Goal: Transaction & Acquisition: Book appointment/travel/reservation

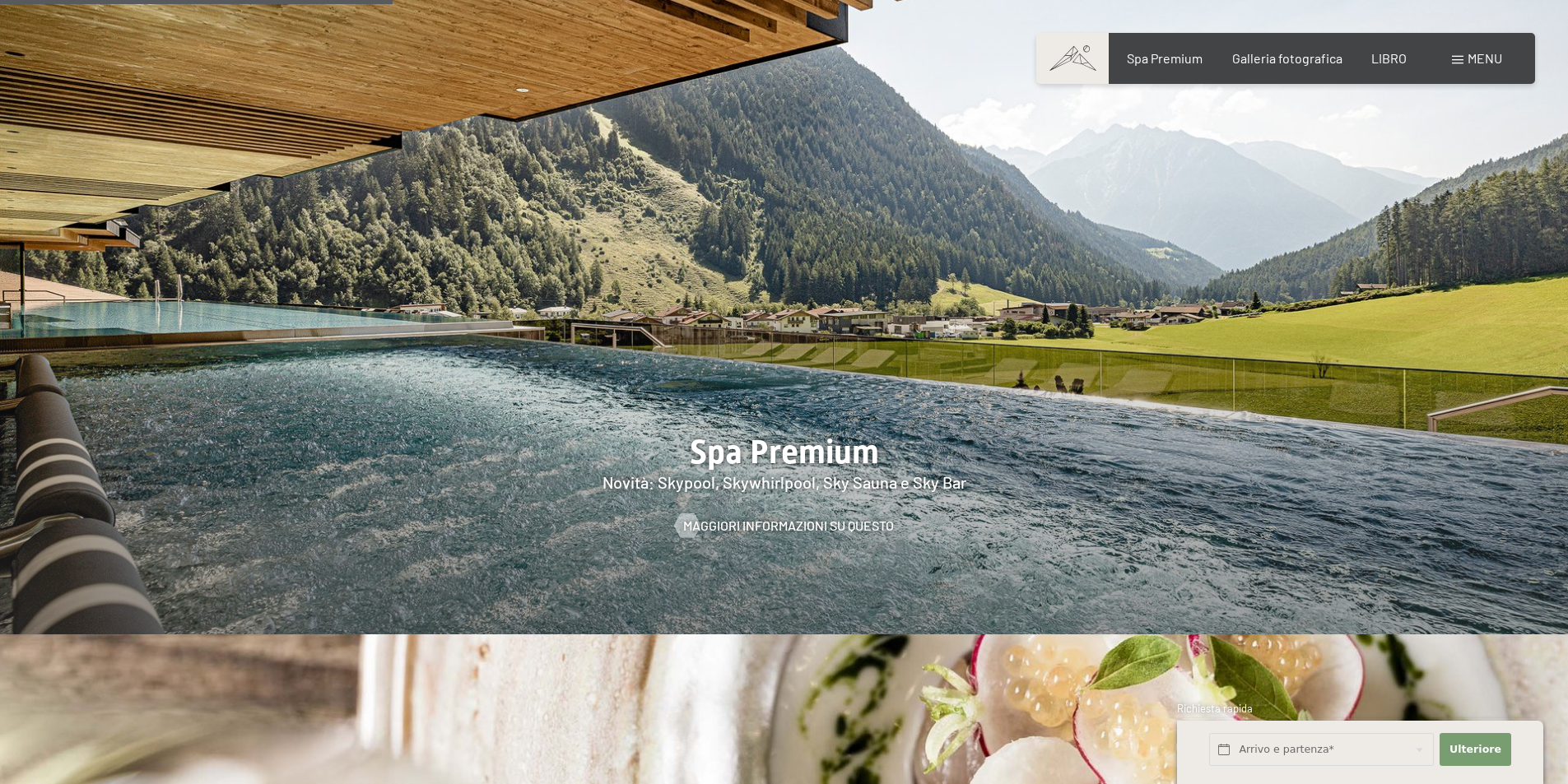
click at [1459, 54] on div "menu" at bounding box center [1477, 58] width 50 height 18
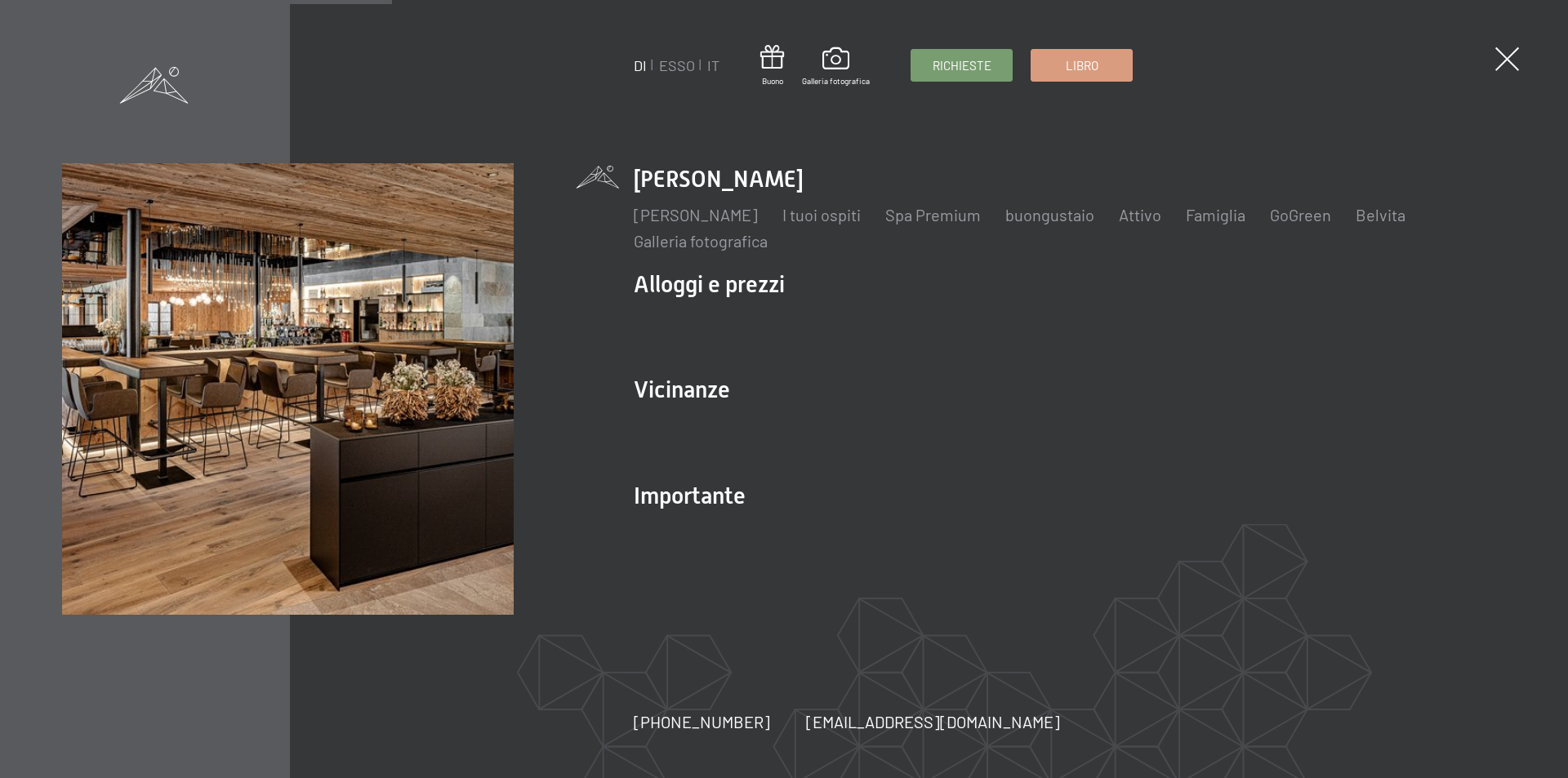
scroll to position [2318, 0]
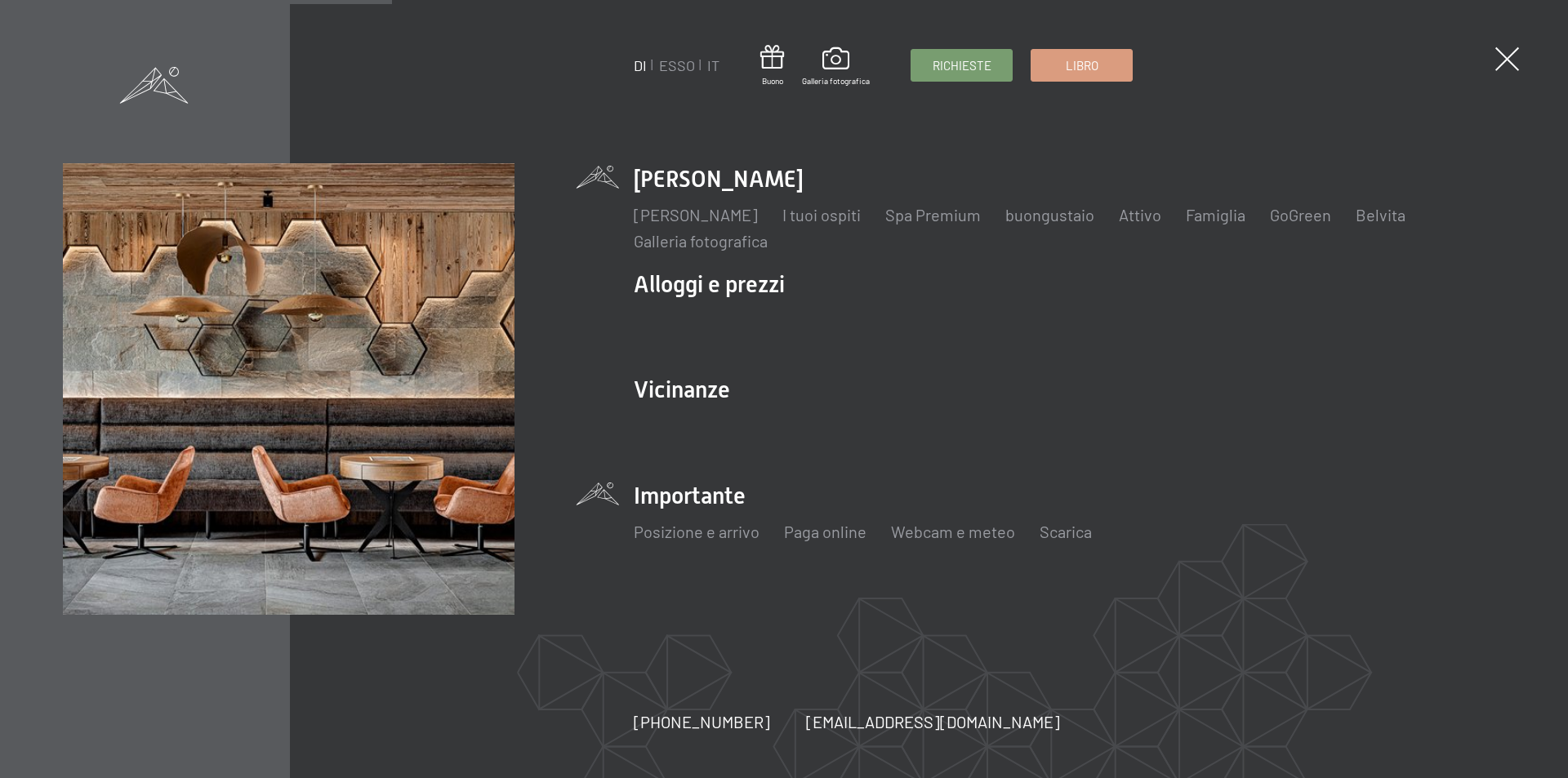
click at [687, 507] on li "Importante Posizione e arrivo Paga online Webcam e meteo Scarica" at bounding box center [1069, 521] width 871 height 81
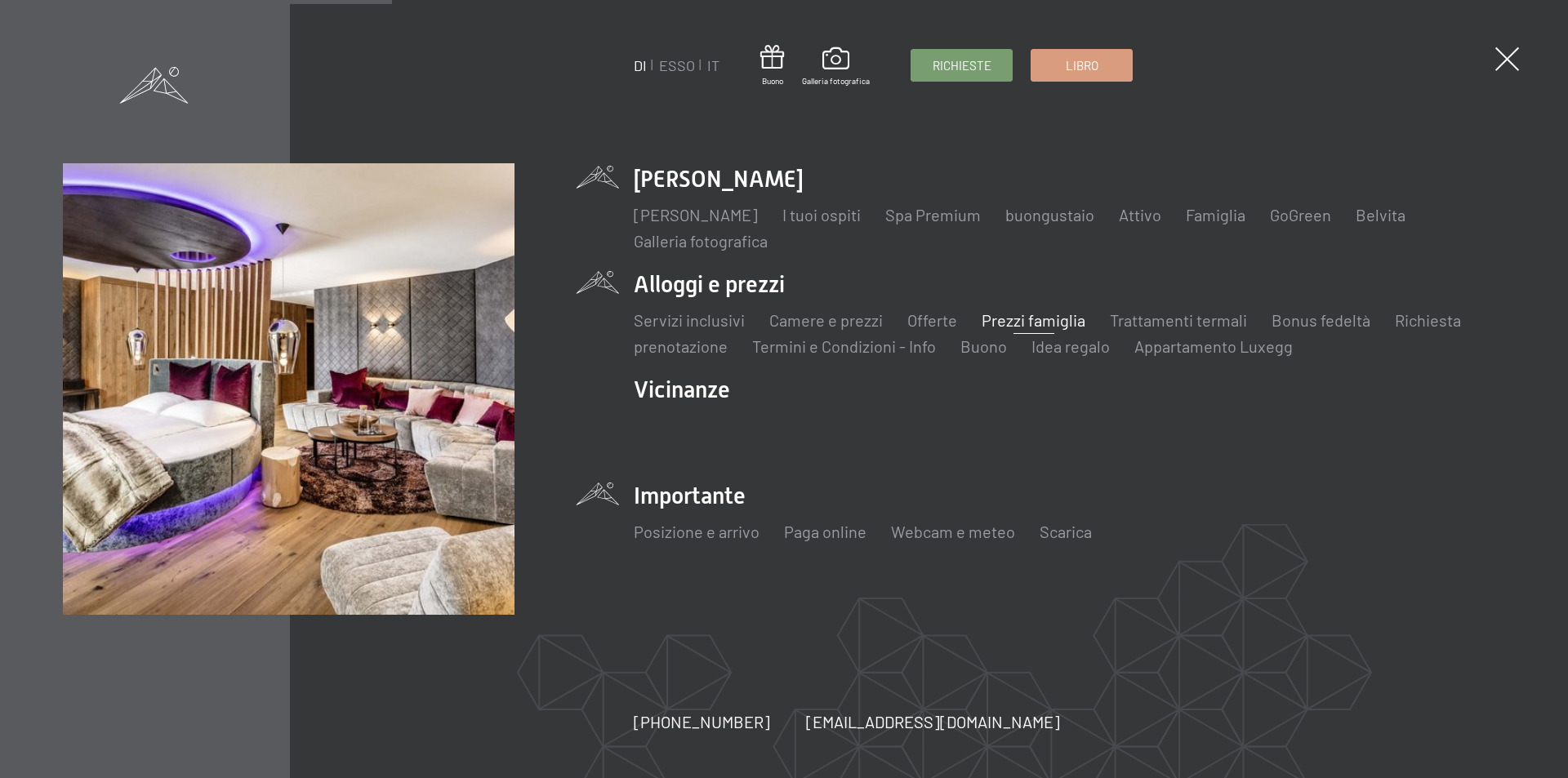
click at [1061, 320] on font "Prezzi famiglia" at bounding box center [1034, 320] width 104 height 20
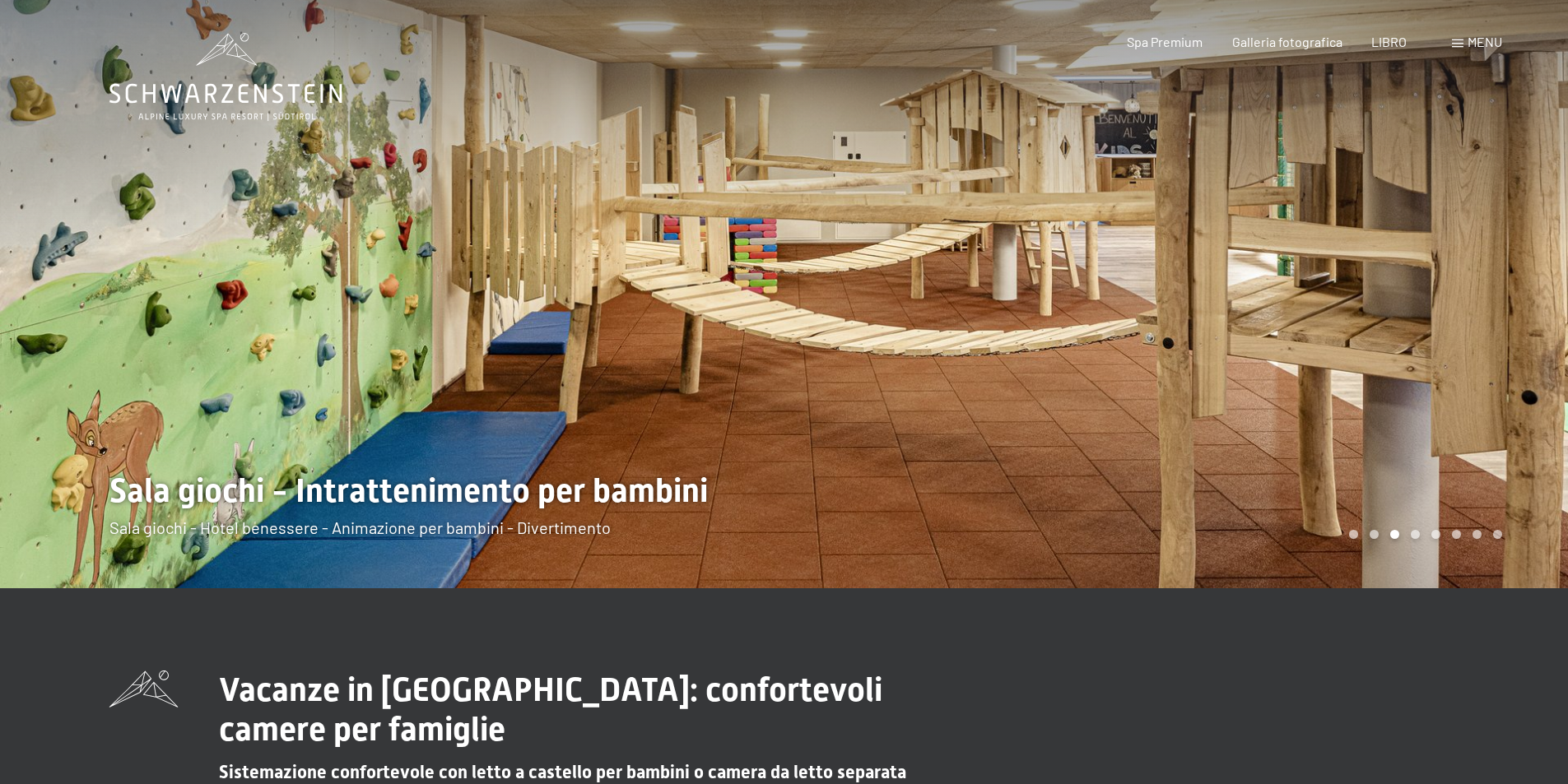
click at [1444, 282] on div at bounding box center [1176, 294] width 784 height 589
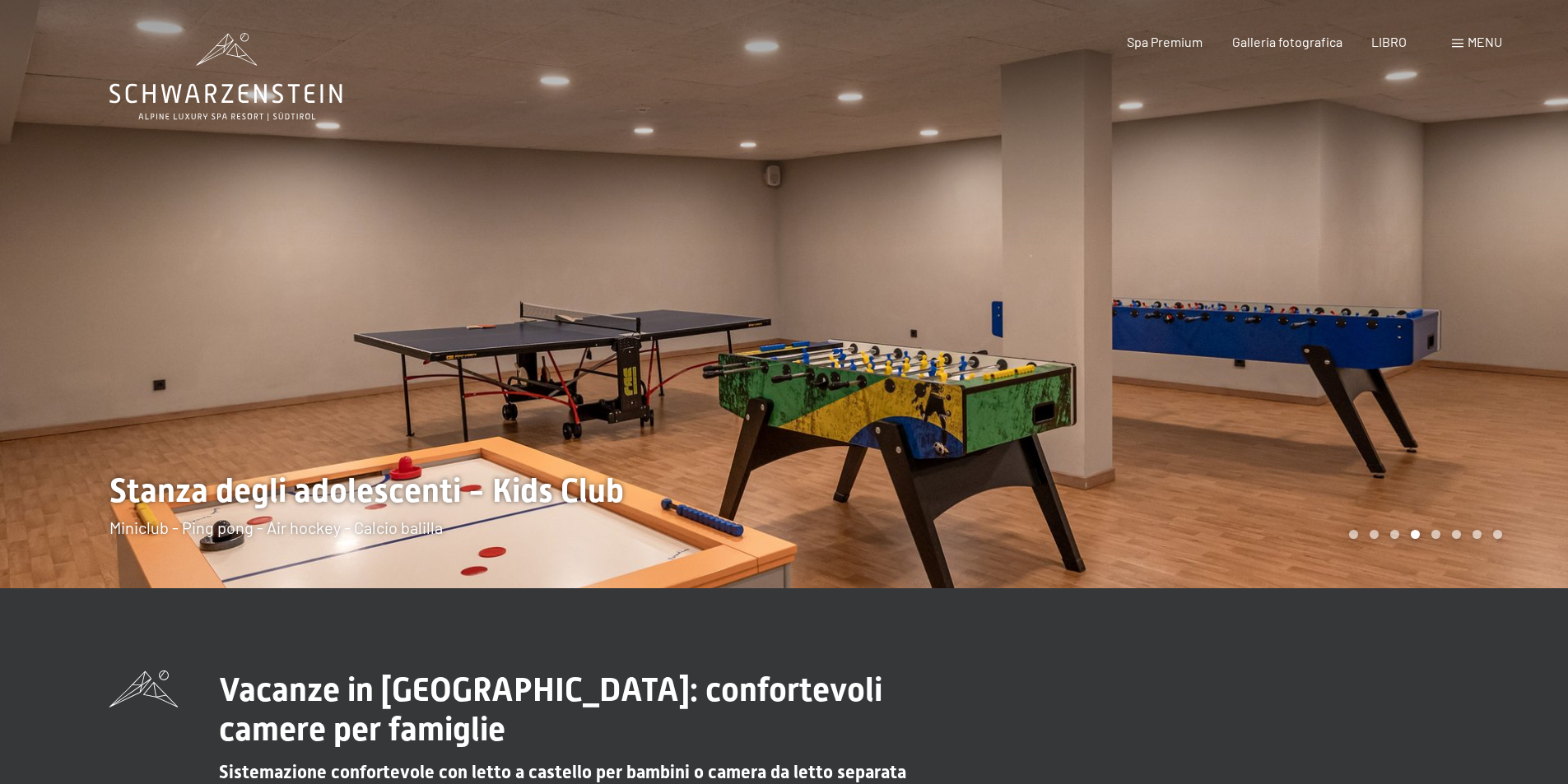
click at [106, 347] on div at bounding box center [392, 294] width 784 height 589
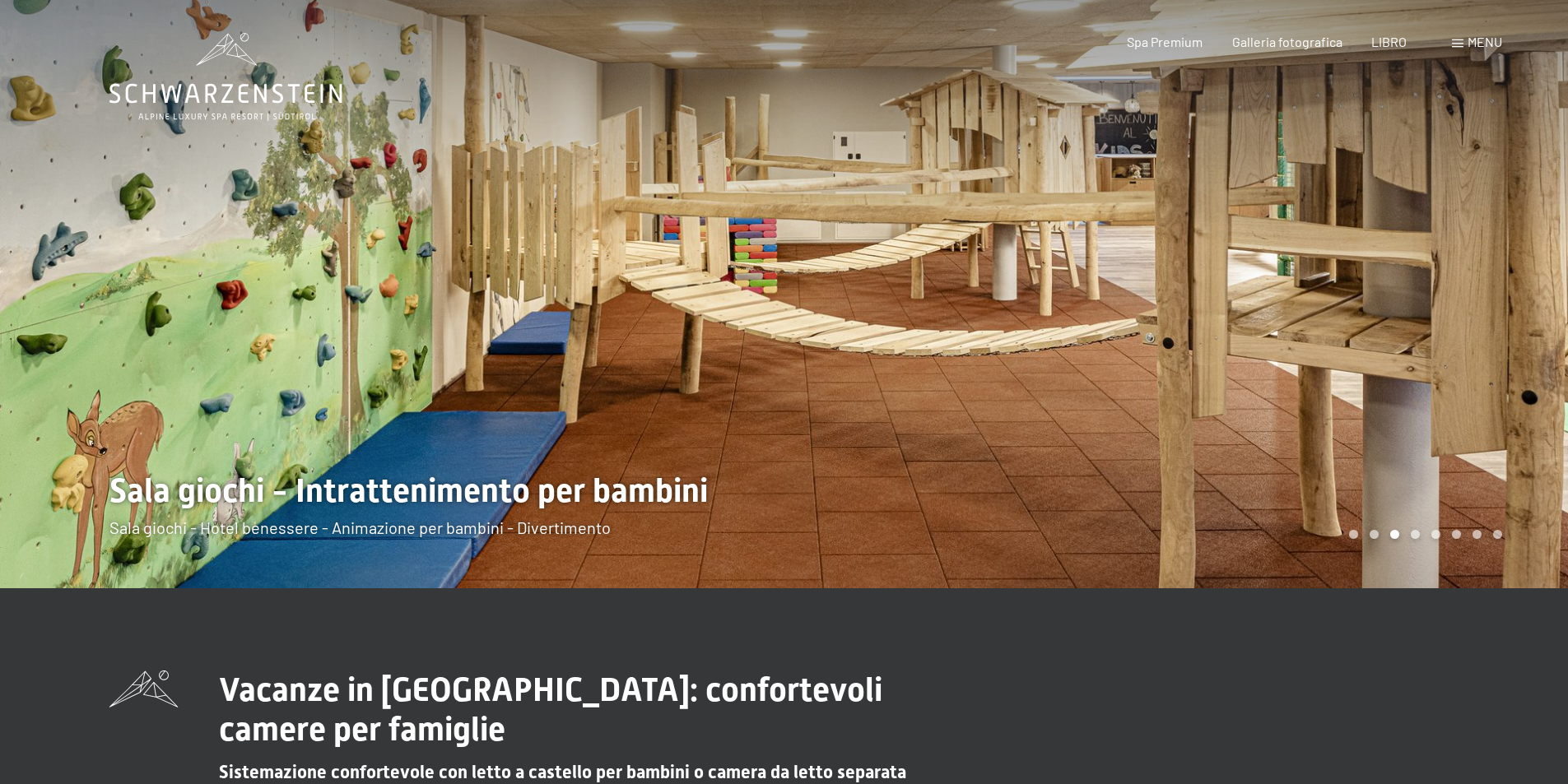
click at [1484, 288] on div at bounding box center [1176, 294] width 784 height 589
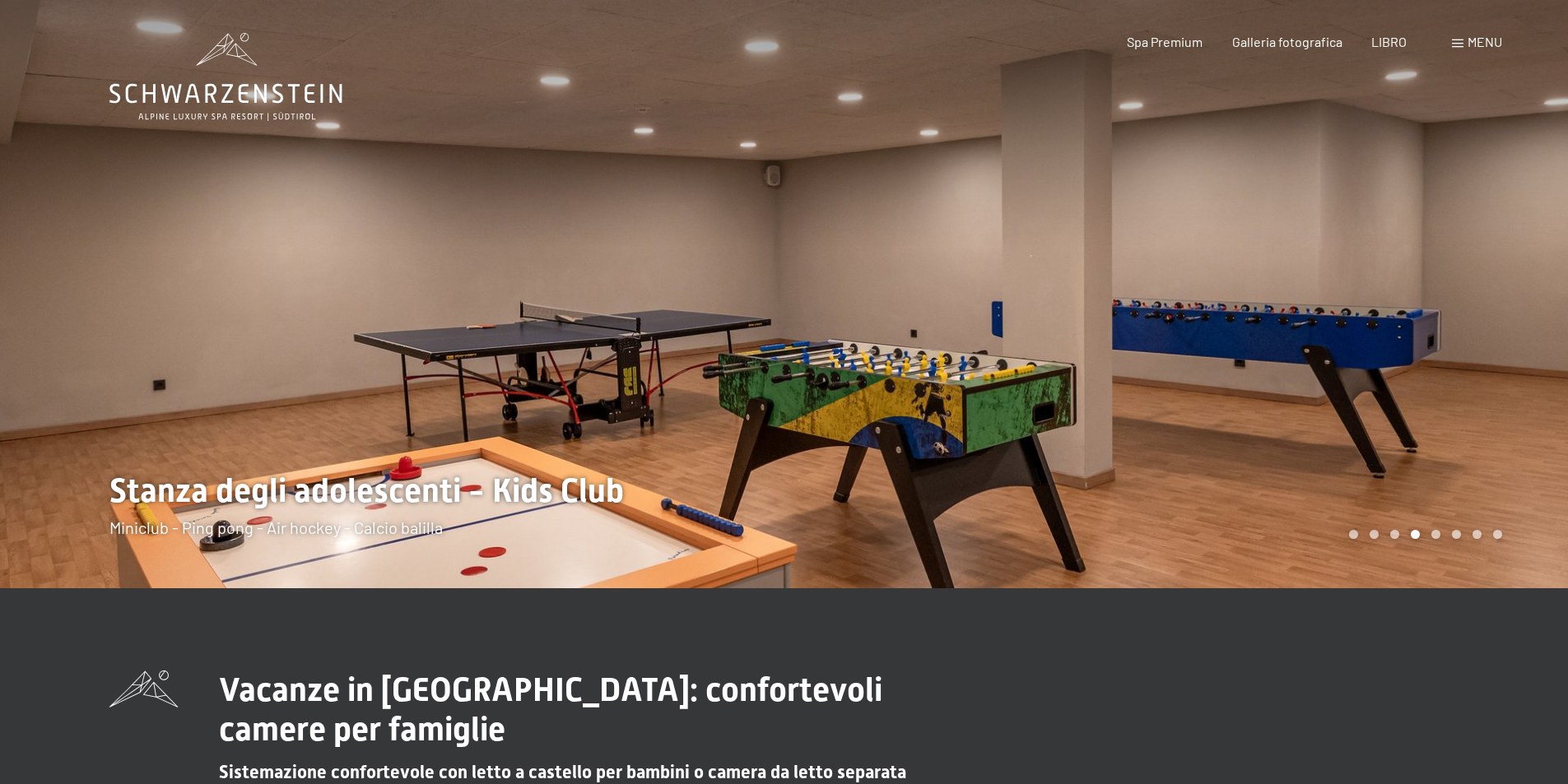
click at [1485, 288] on div at bounding box center [1176, 294] width 784 height 589
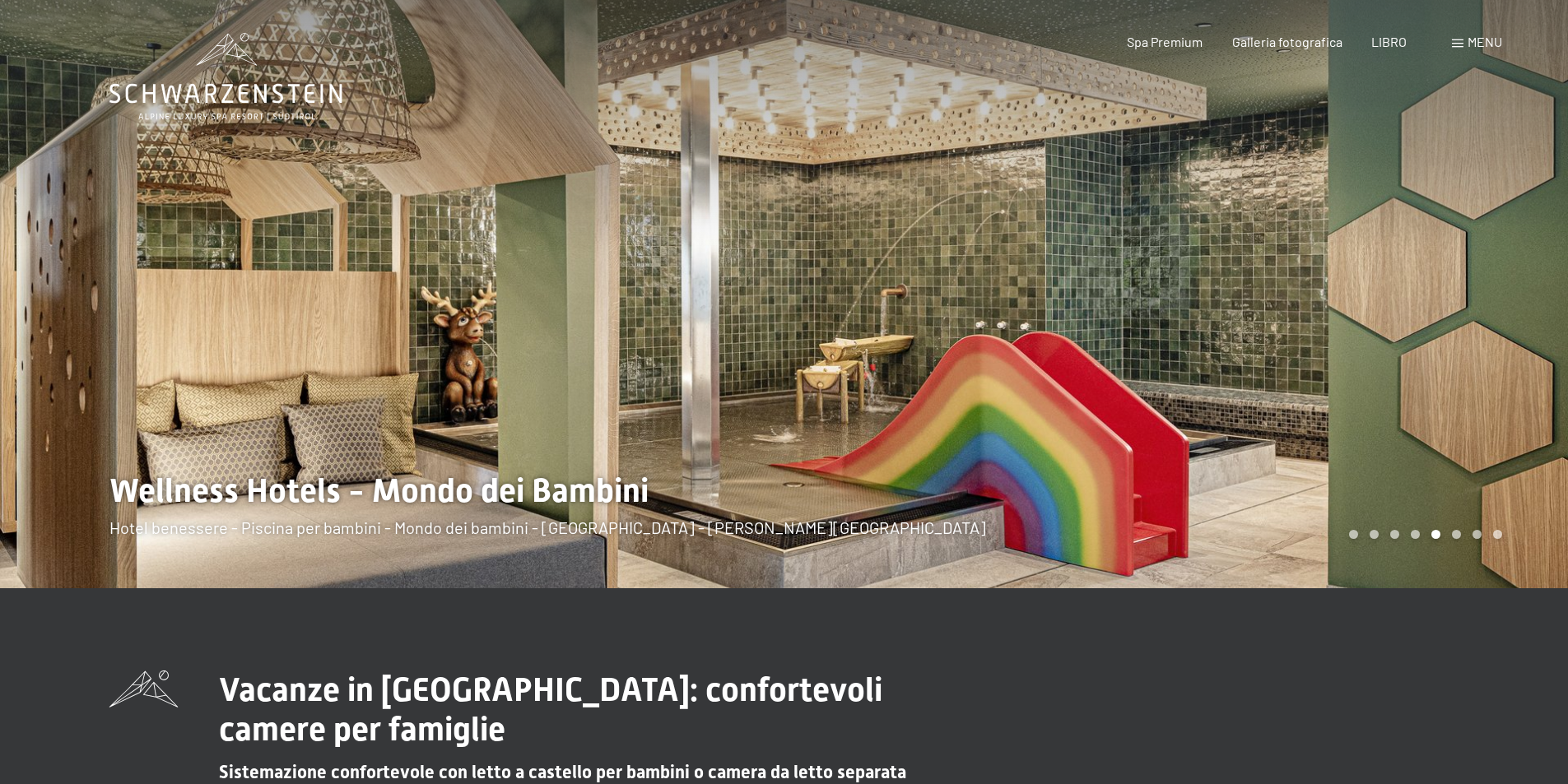
click at [1485, 288] on div at bounding box center [1176, 294] width 784 height 589
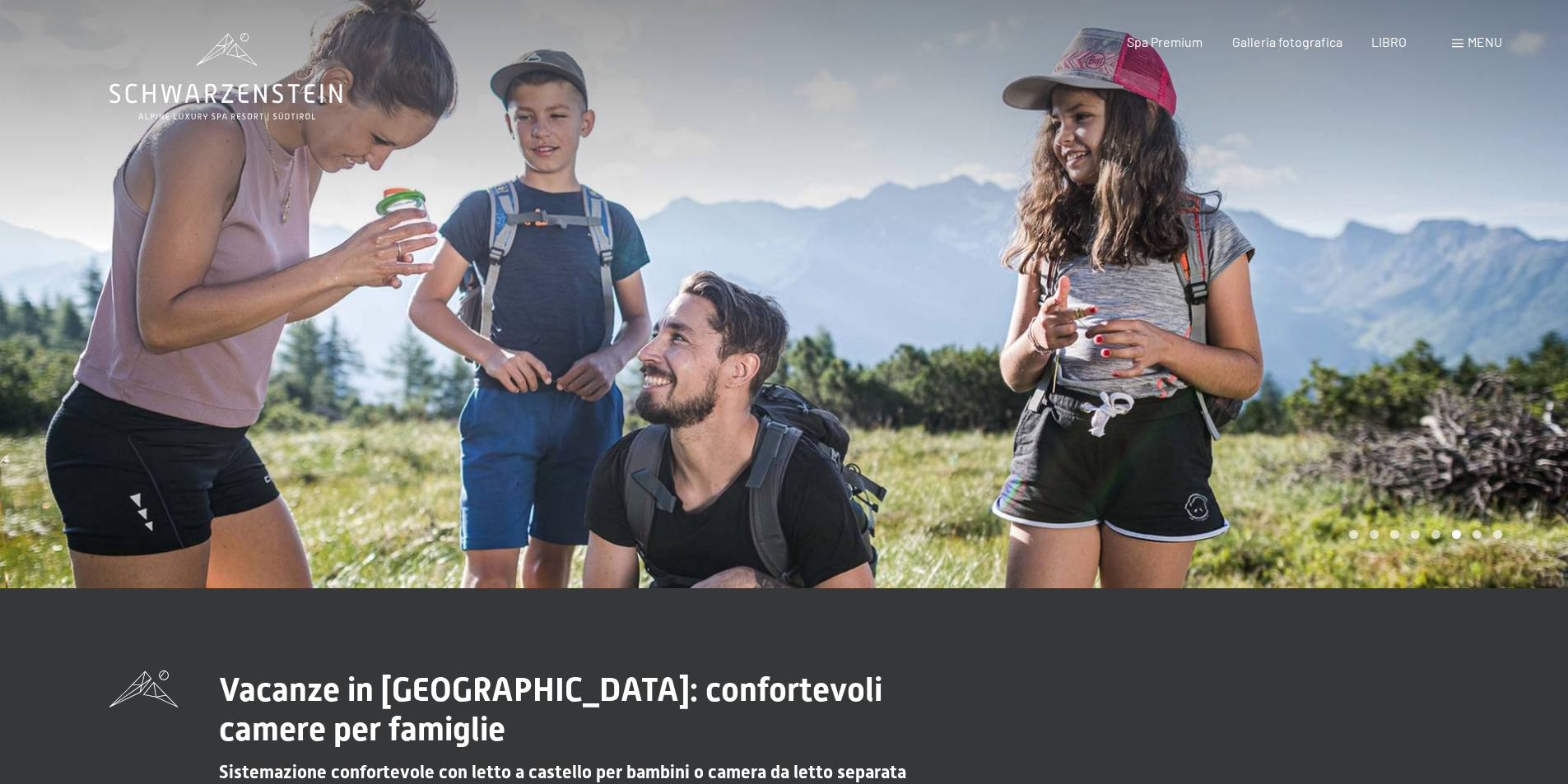
click at [1485, 288] on div at bounding box center [1176, 294] width 784 height 589
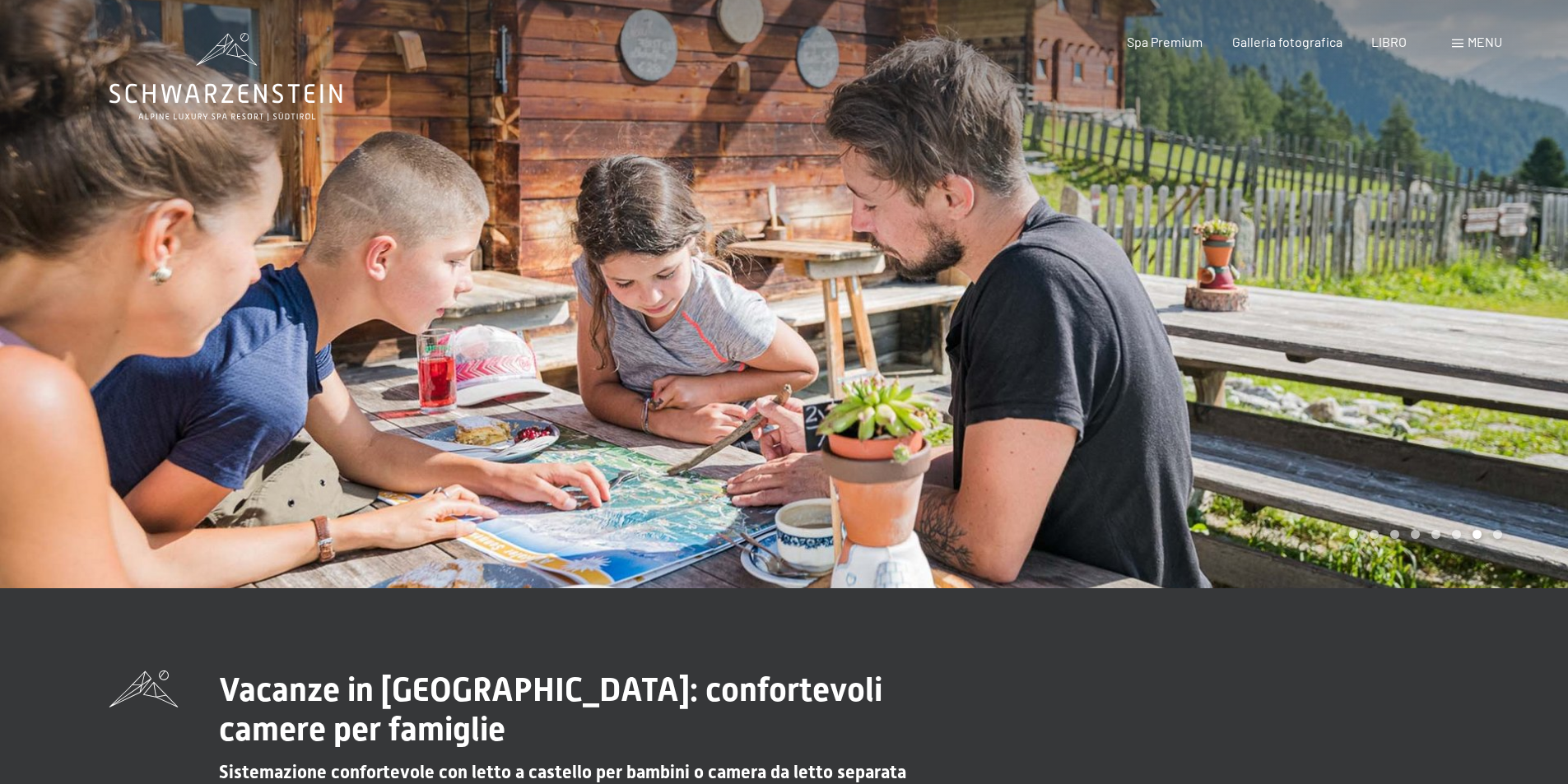
click at [1485, 288] on div at bounding box center [1176, 294] width 784 height 589
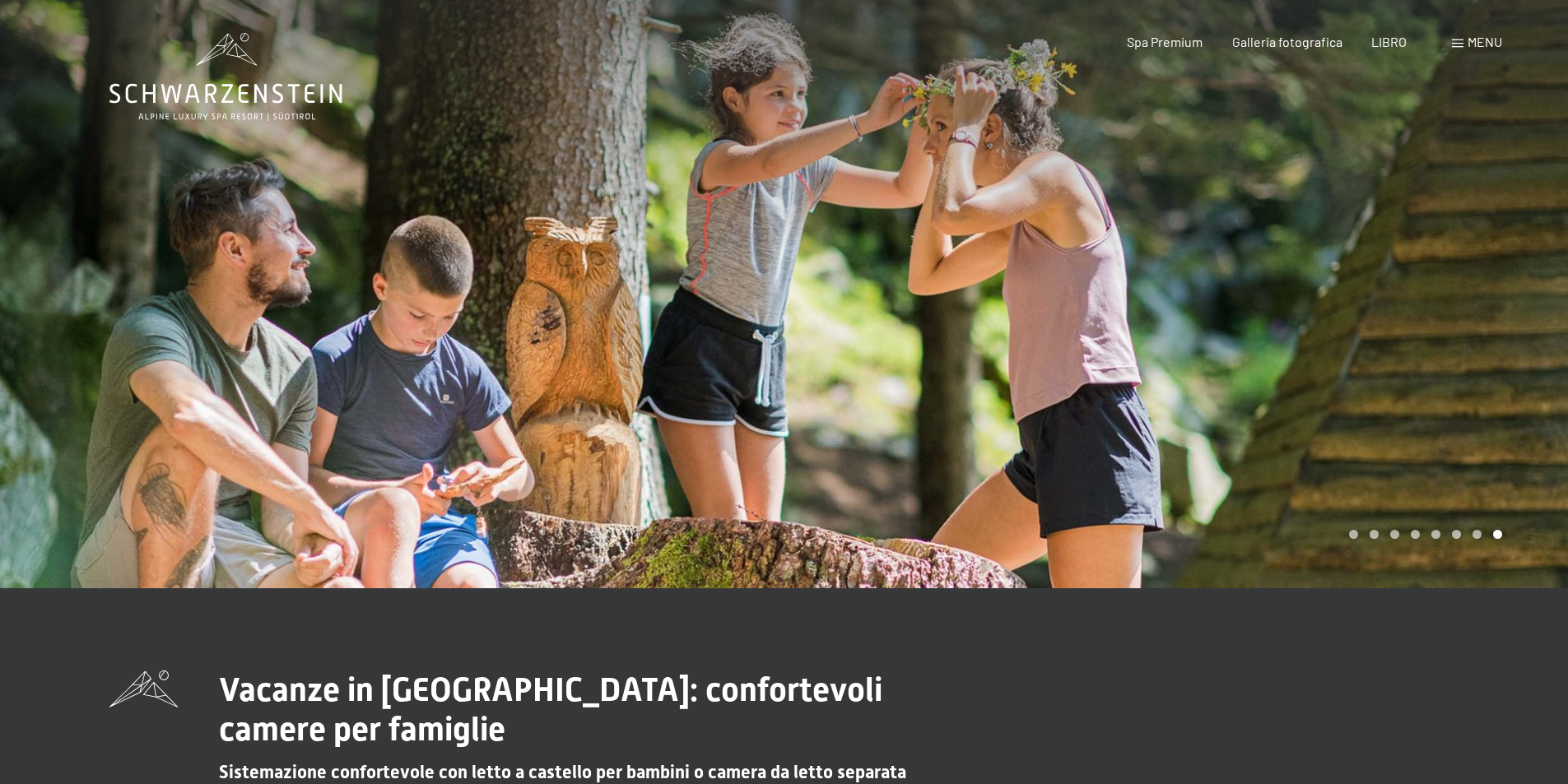
click at [1485, 288] on div at bounding box center [1176, 294] width 784 height 589
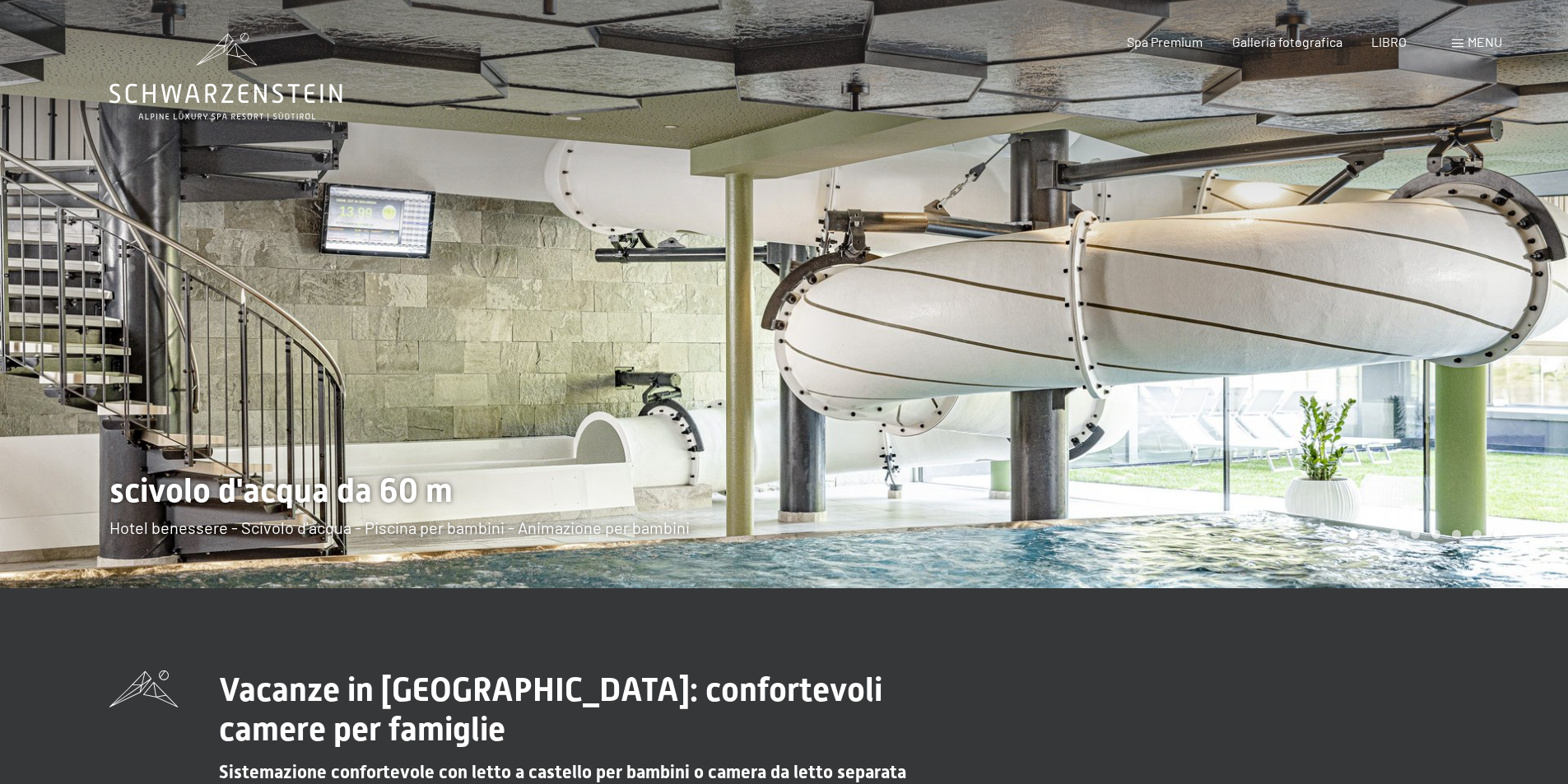
click at [1485, 288] on div at bounding box center [1176, 294] width 784 height 589
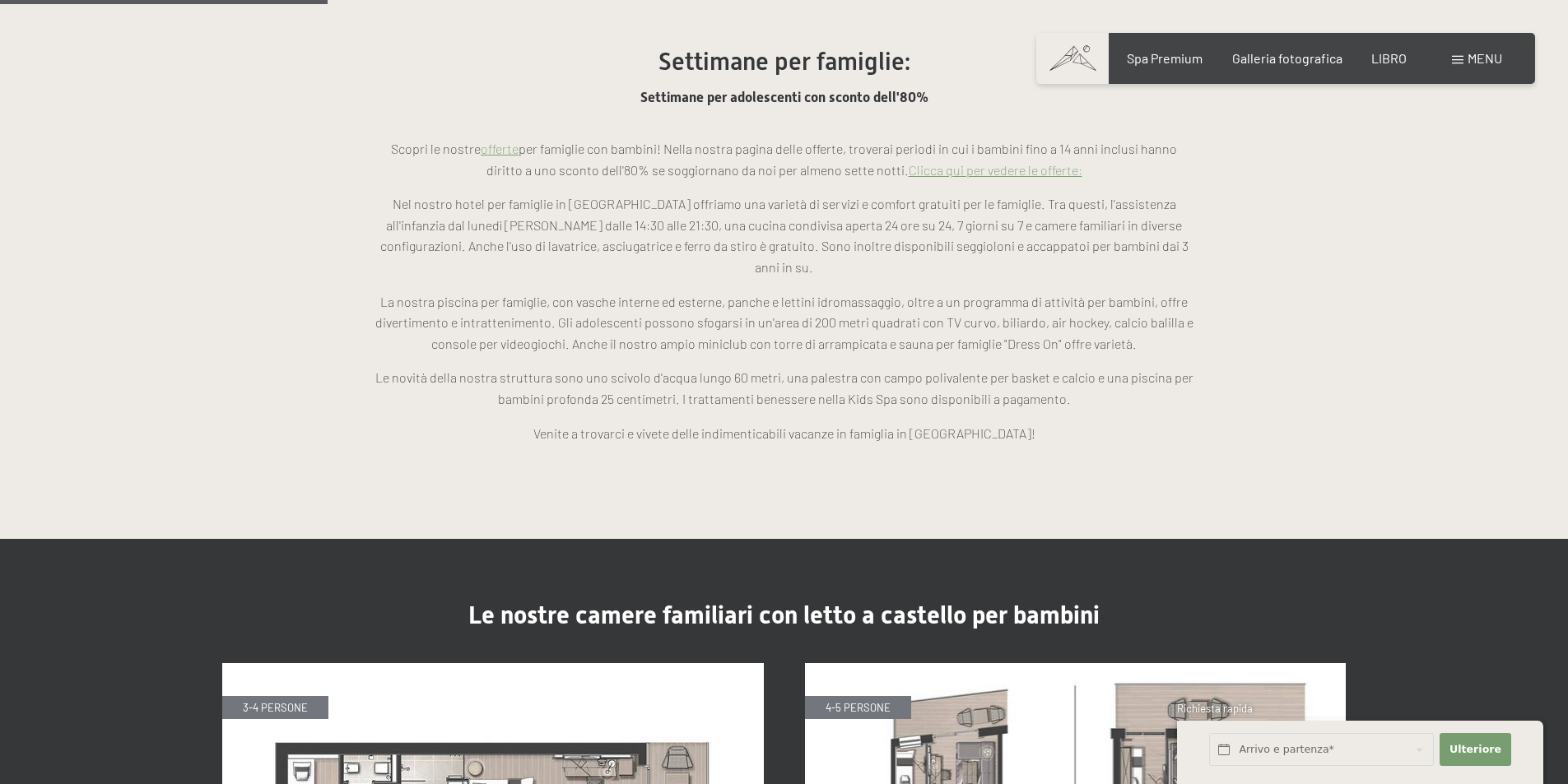
scroll to position [1454, 0]
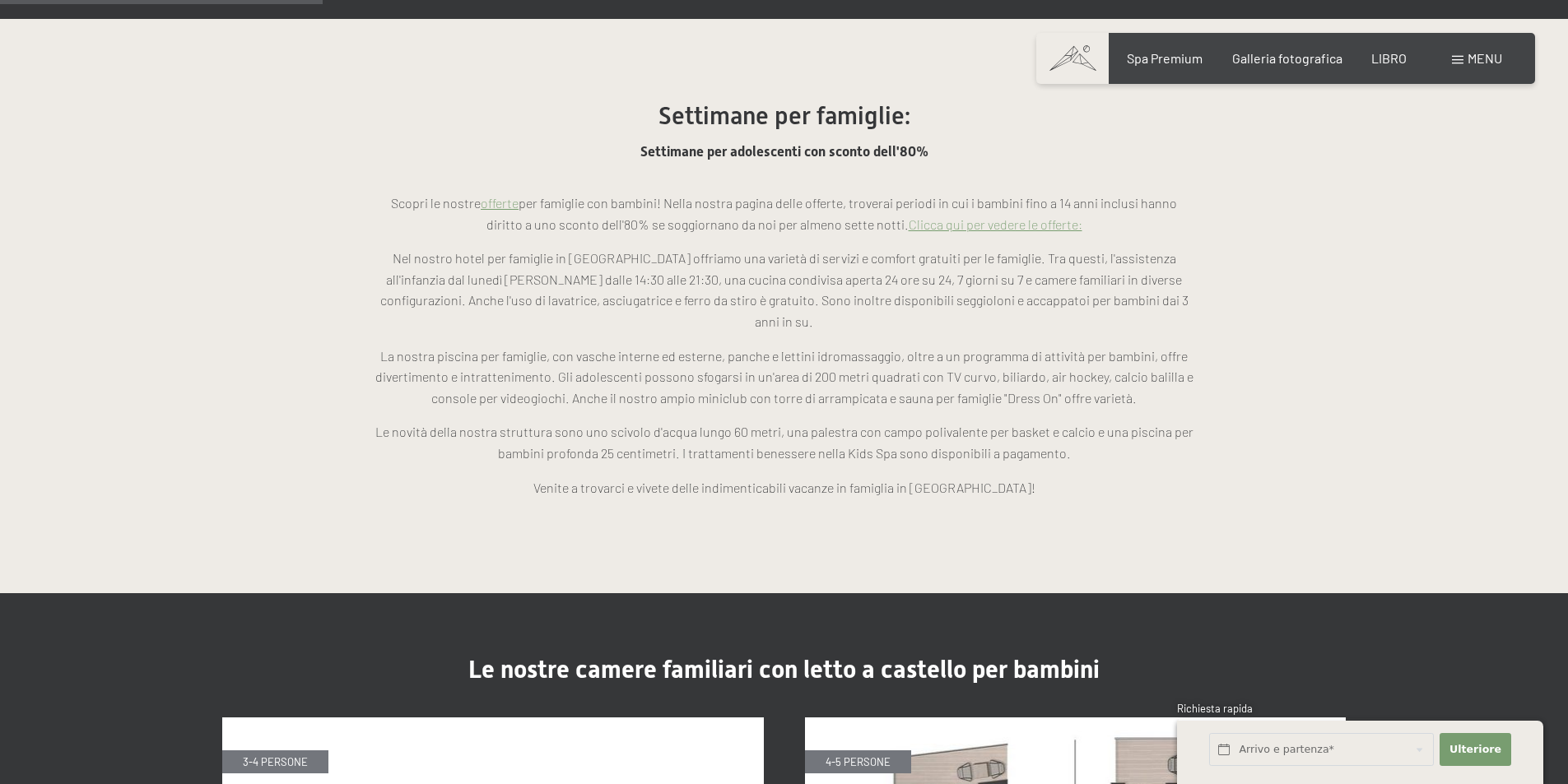
click at [1015, 216] on font "Clicca qui per vedere le offerte:" at bounding box center [995, 224] width 174 height 16
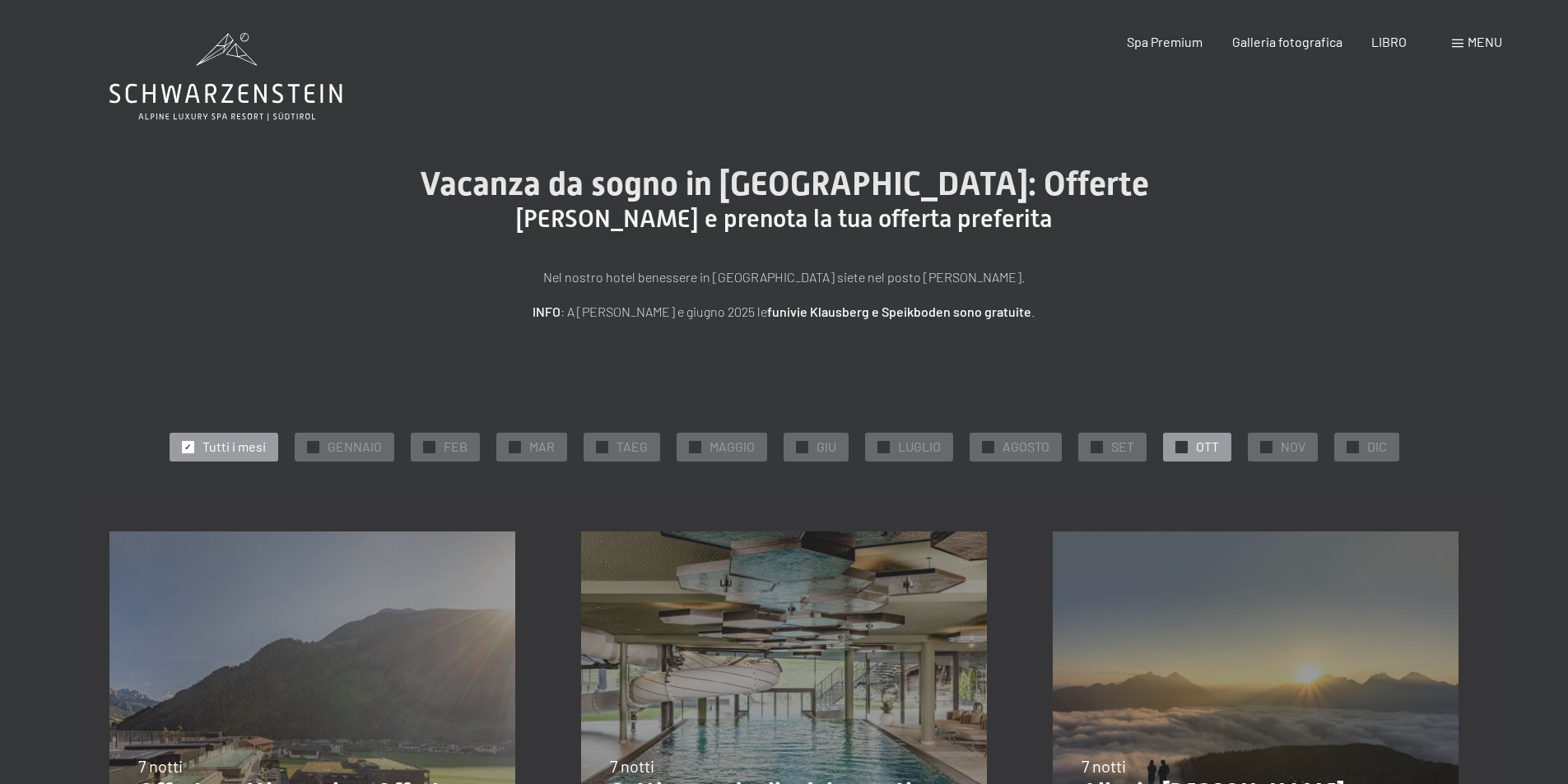
click at [1197, 440] on font "OTT" at bounding box center [1207, 446] width 23 height 16
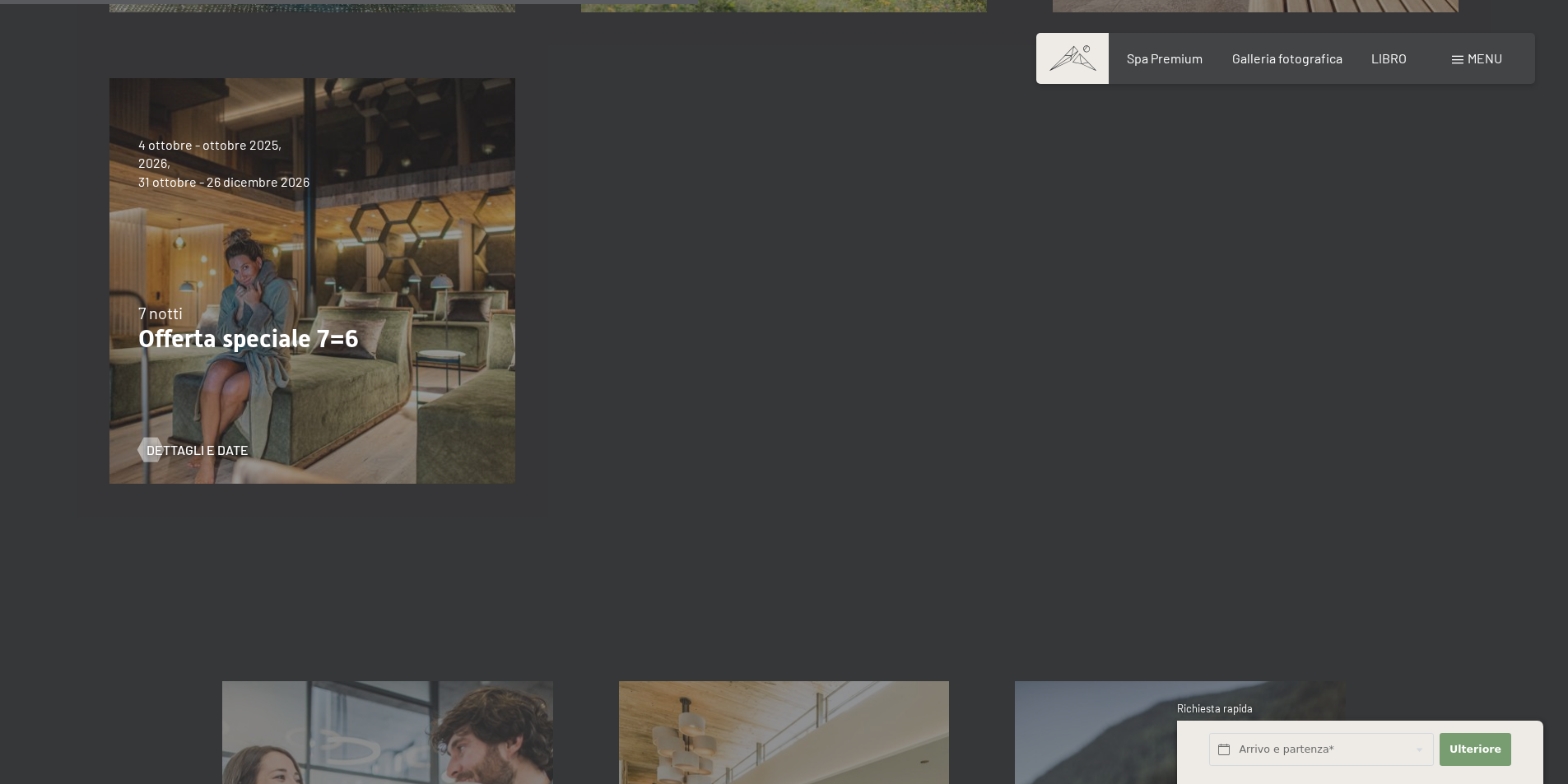
scroll to position [782, 0]
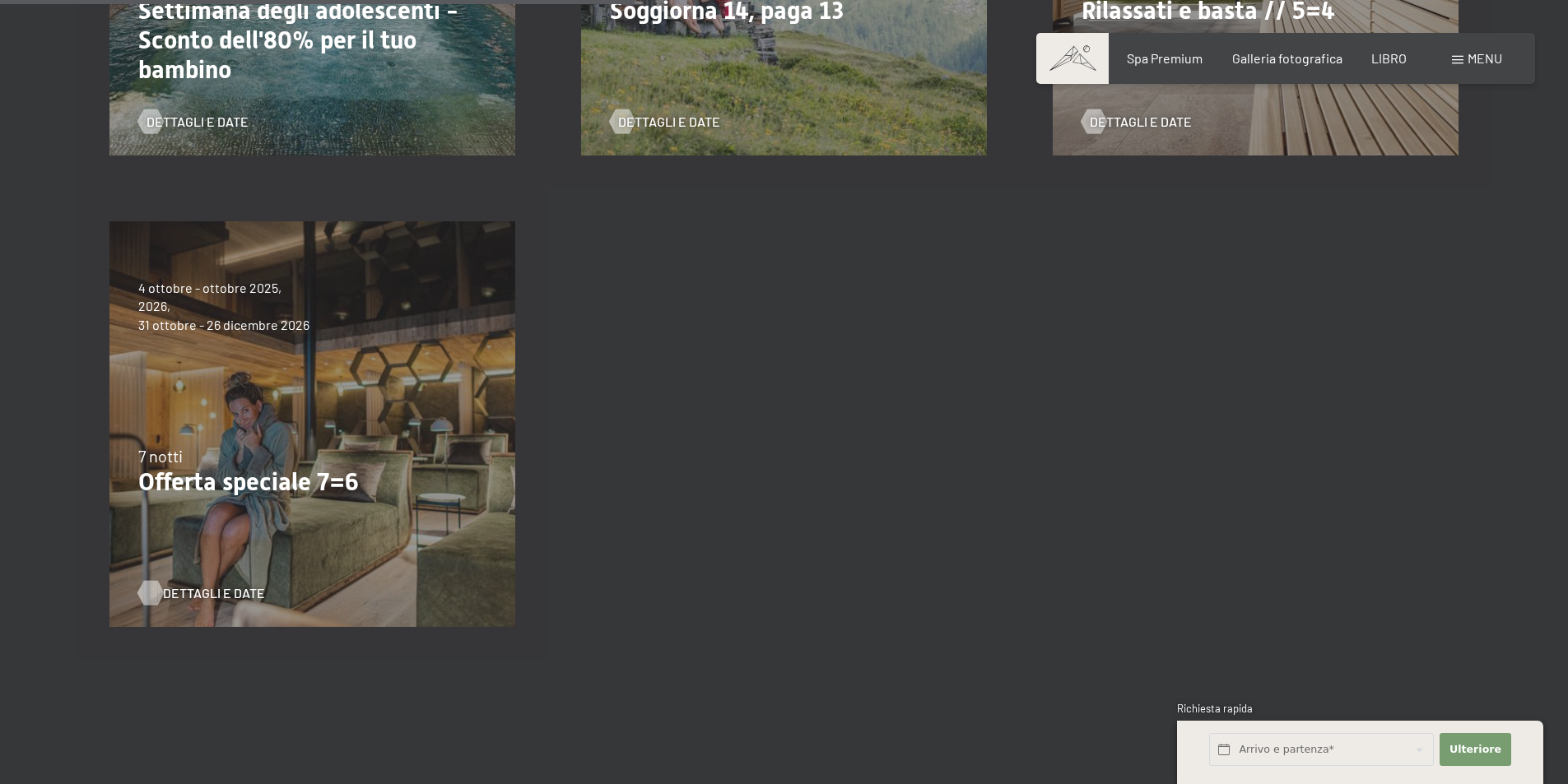
click at [213, 591] on font "Dettagli e date" at bounding box center [214, 593] width 102 height 16
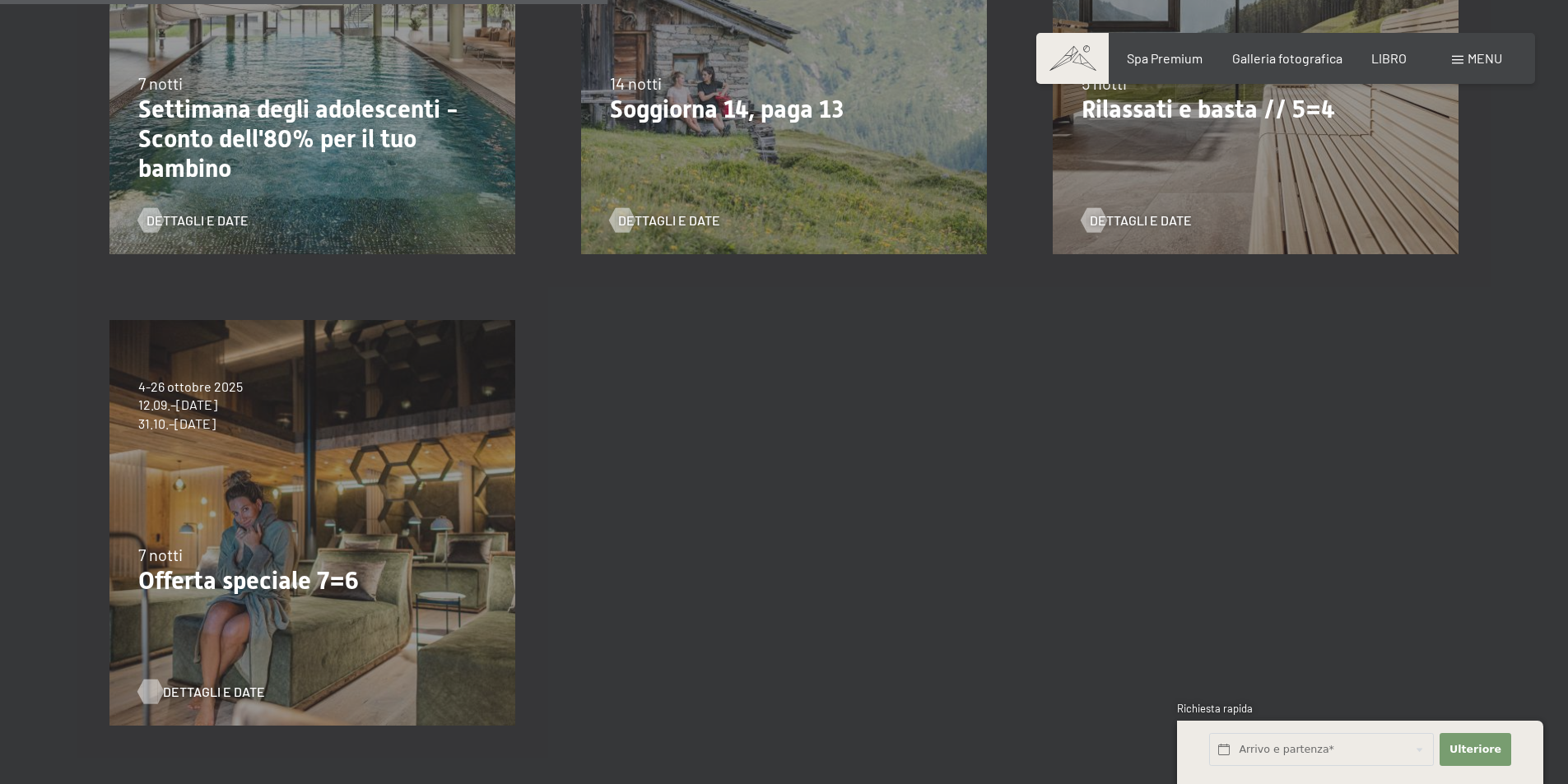
scroll to position [532, 0]
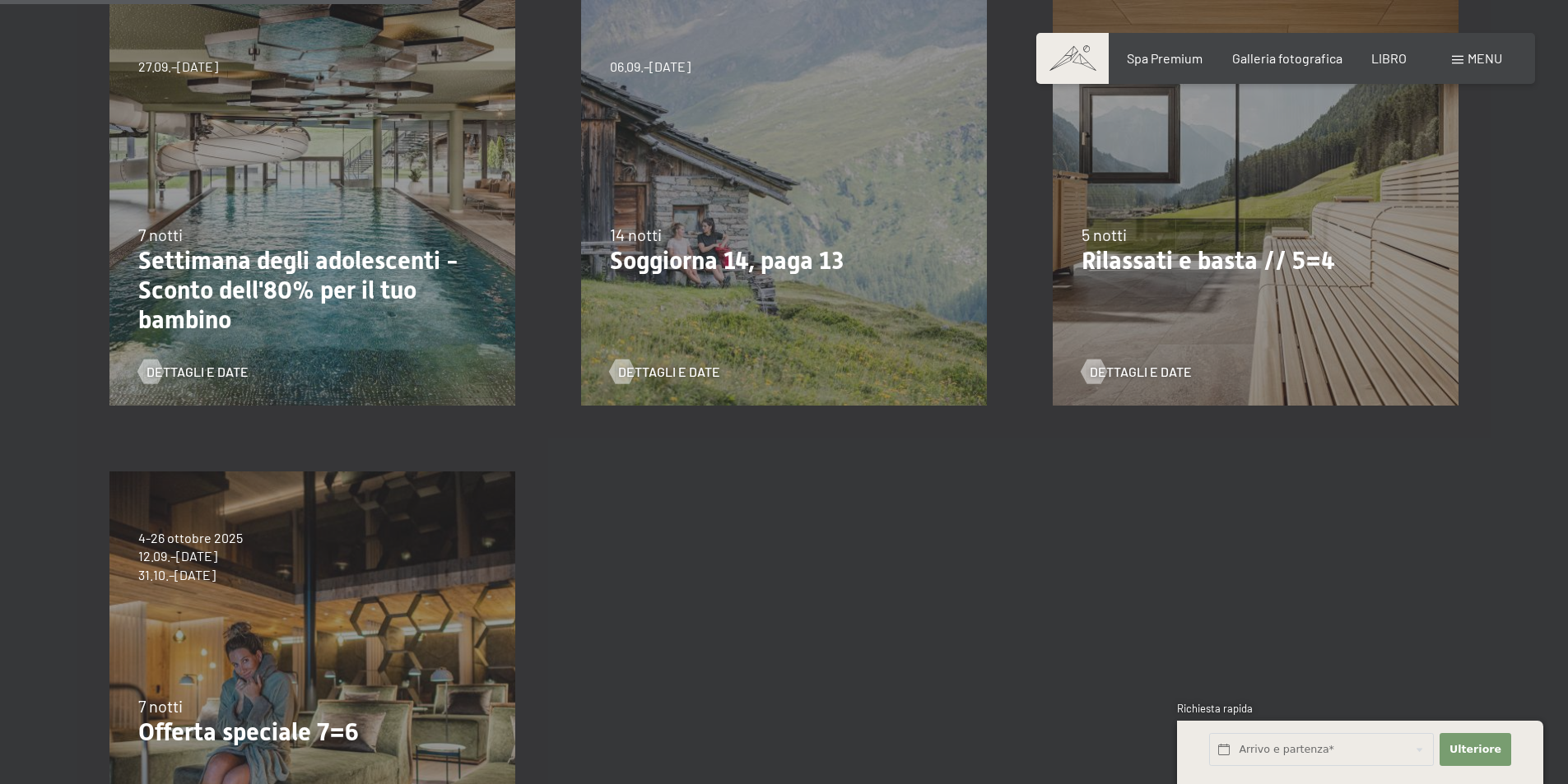
click at [1210, 228] on div "5 notti" at bounding box center [1255, 234] width 348 height 23
click at [1136, 368] on font "Dettagli e date" at bounding box center [1157, 372] width 102 height 16
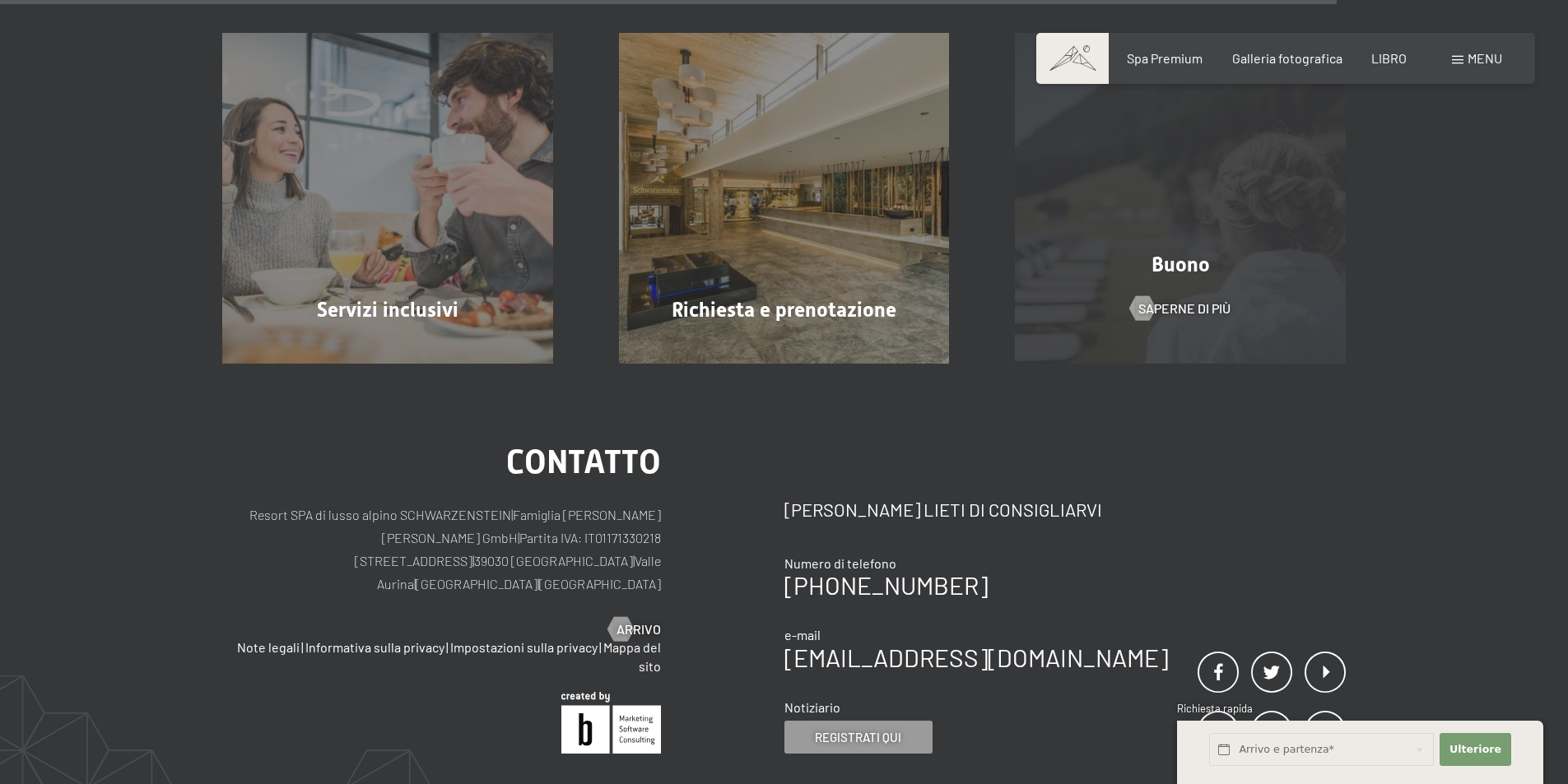
scroll to position [1542, 0]
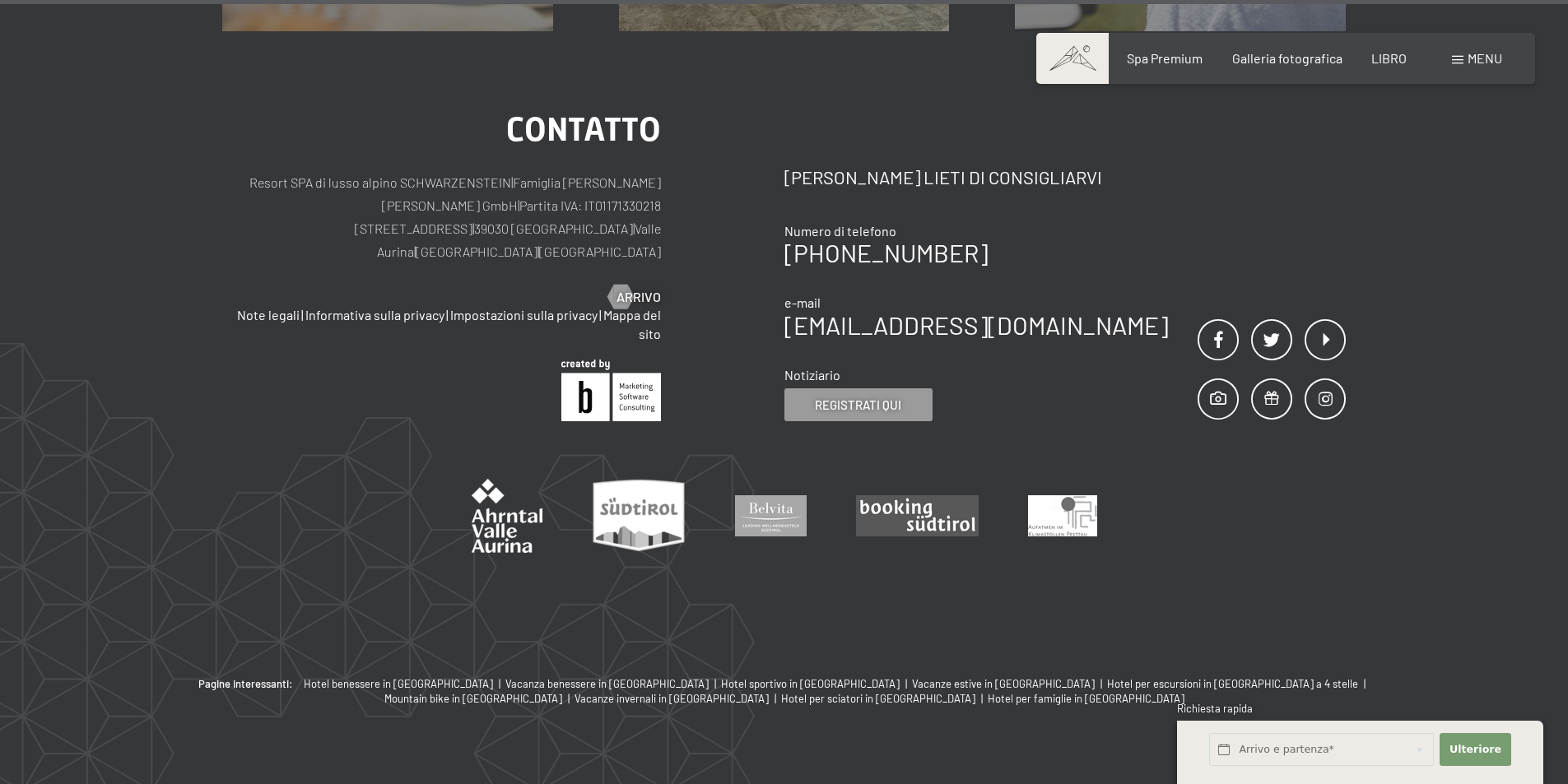
scroll to position [2088, 0]
